Goal: Task Accomplishment & Management: Manage account settings

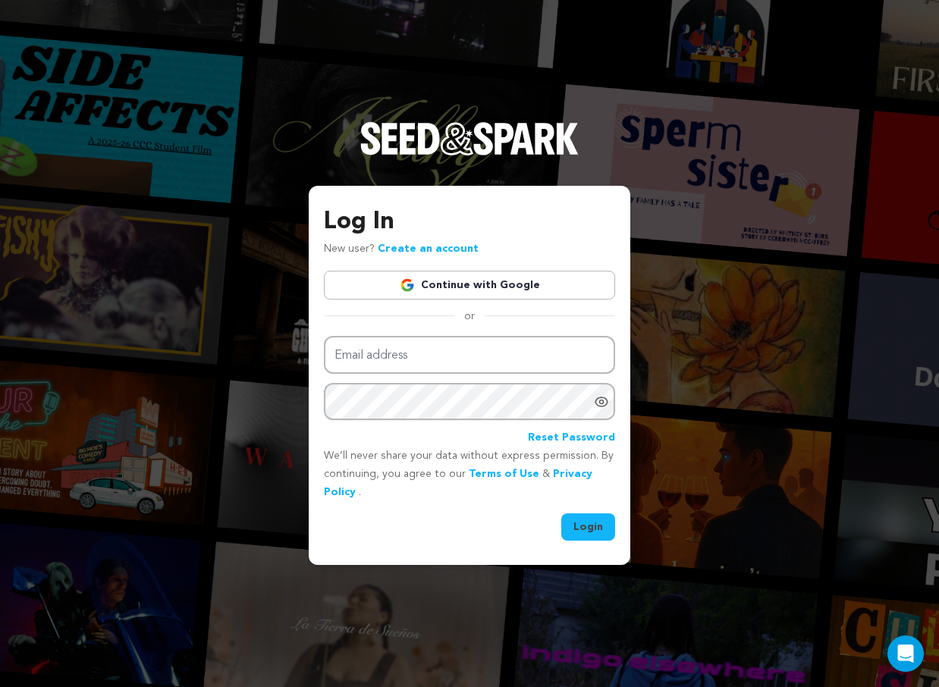
click at [582, 281] on link "Continue with Google" at bounding box center [469, 285] width 291 height 29
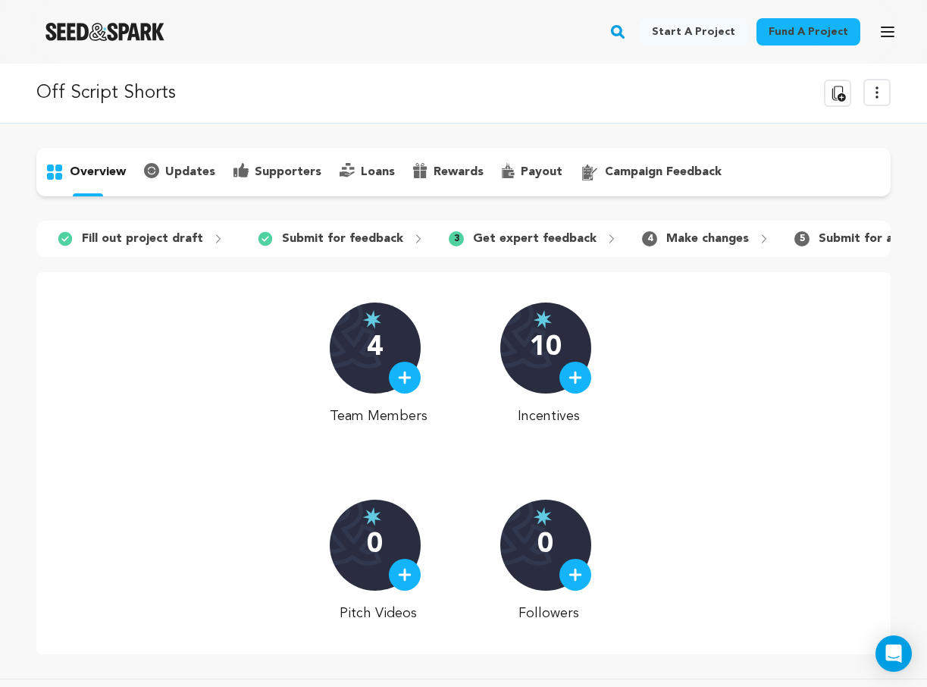
click at [77, 177] on p "overview" at bounding box center [98, 172] width 56 height 18
click at [874, 100] on icon at bounding box center [877, 92] width 18 height 18
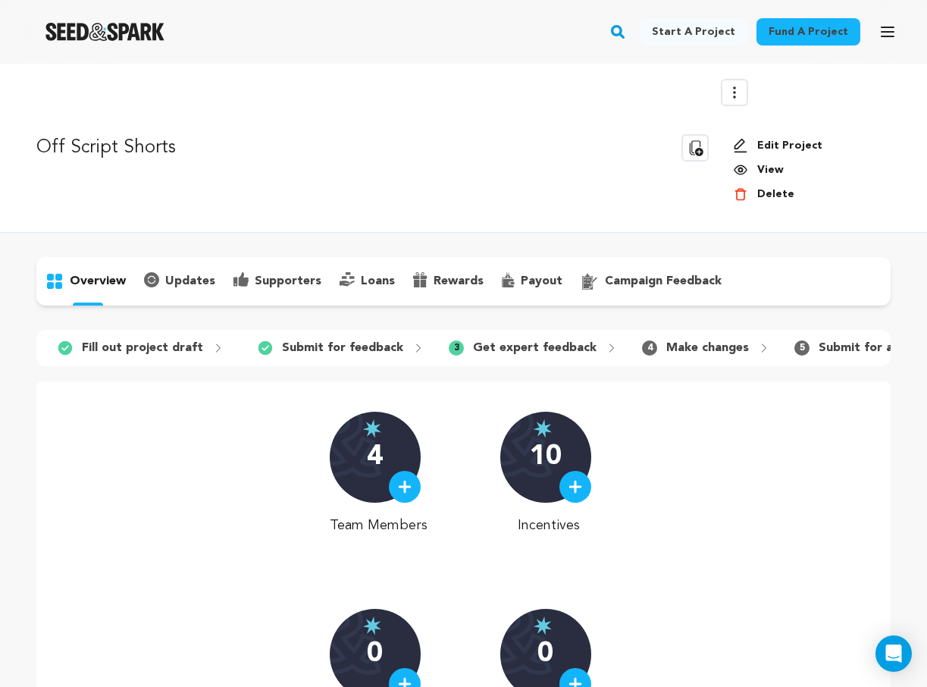
click at [792, 138] on link "Edit Project" at bounding box center [806, 145] width 146 height 15
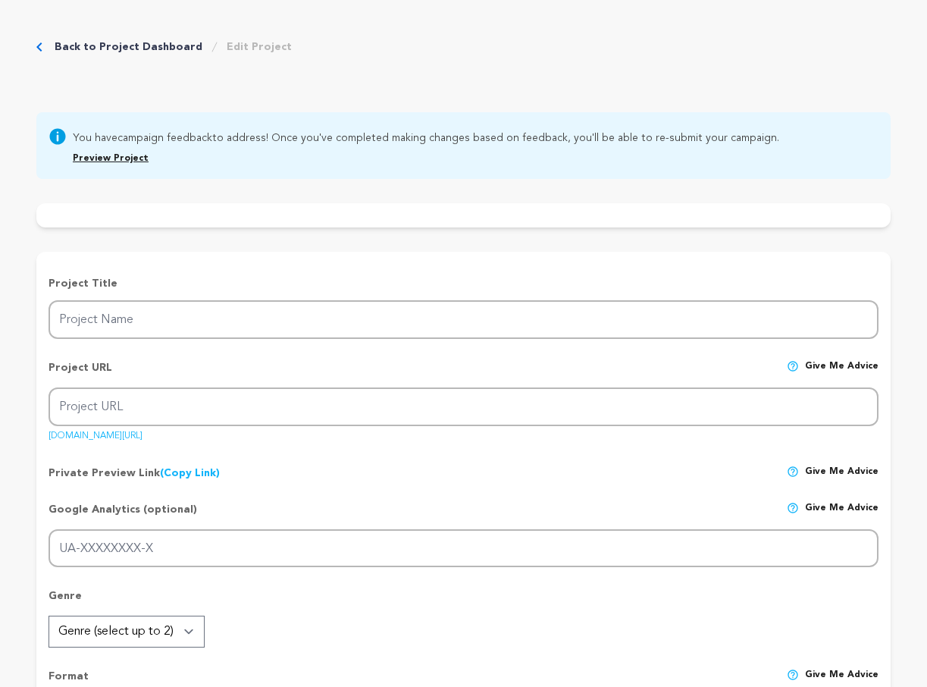
type input "Off Script Shorts"
type input "off-script-shortseries"
type input "After brutal employee feedback, a tech company hires a doc crew to fix its cult…"
type textarea "Have you ever dimmed your light to survive a system not built for you? Off Scri…"
type textarea "Off Script explores what happens when creativity meets conformity. It's a dark …"
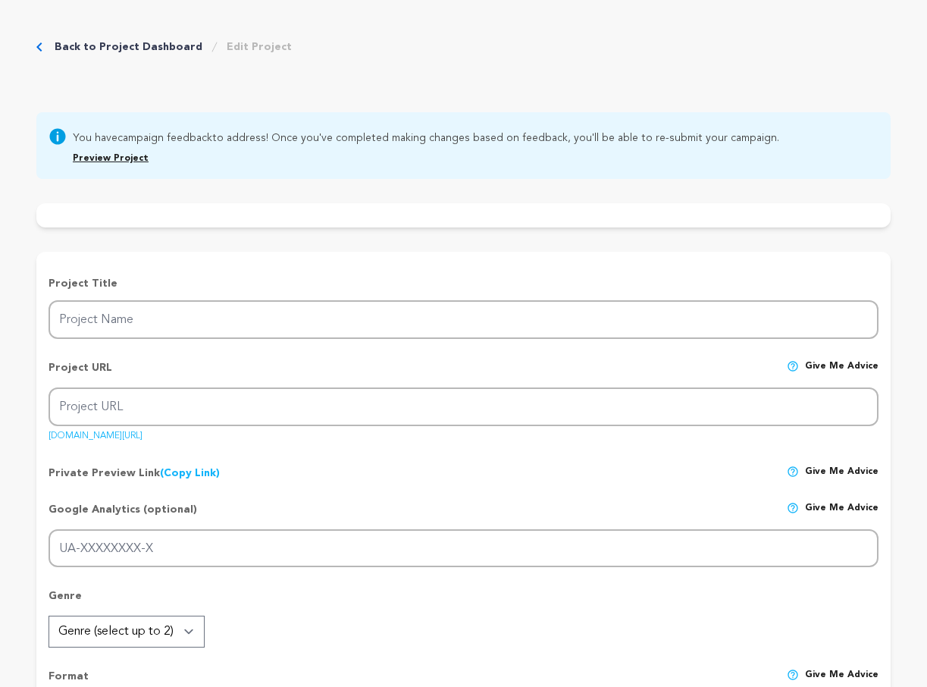
radio input "true"
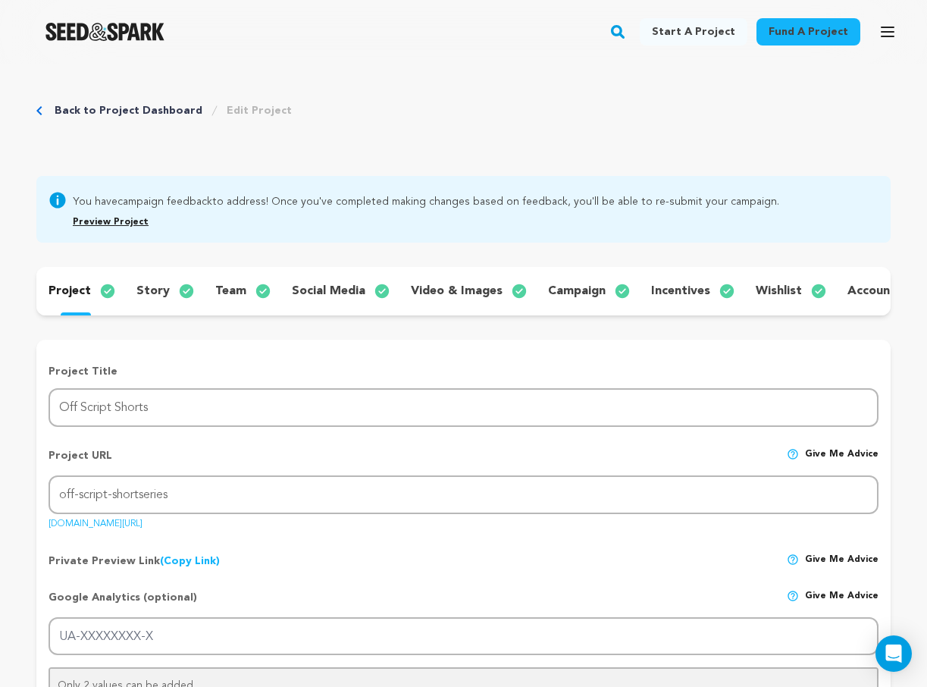
click at [103, 227] on div "Preview Project" at bounding box center [464, 219] width 782 height 21
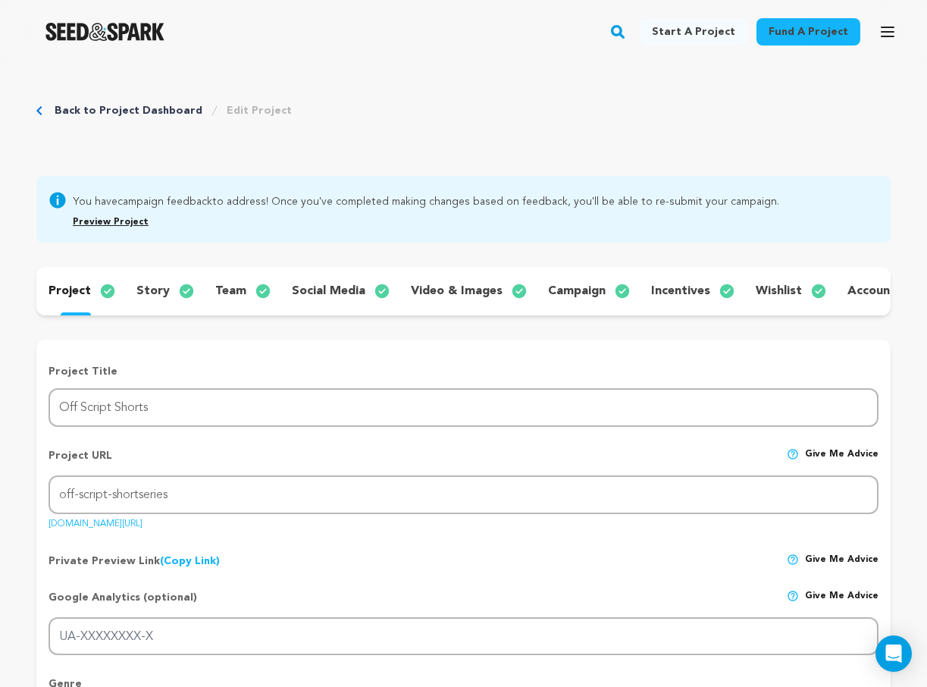
click at [106, 218] on link "Preview Project" at bounding box center [111, 222] width 76 height 9
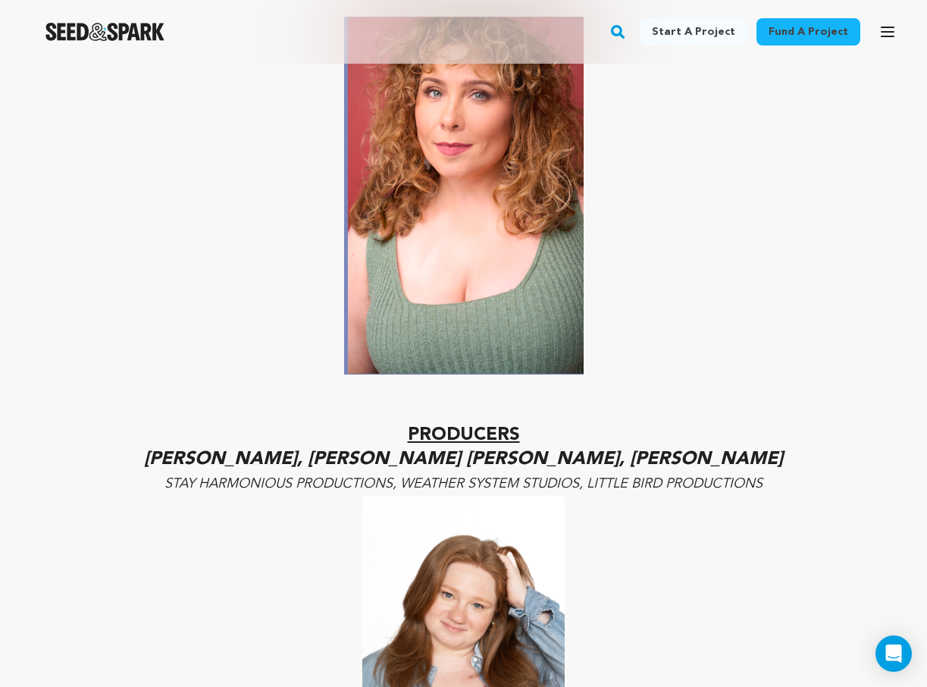
scroll to position [2371, 0]
